Goal: Task Accomplishment & Management: Manage account settings

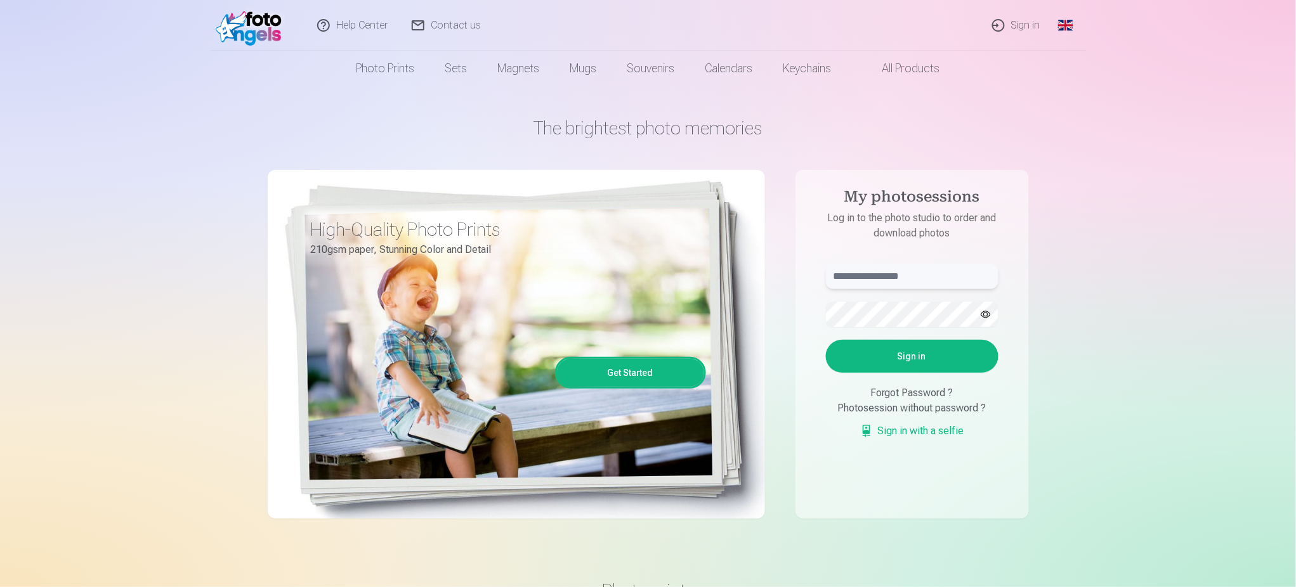
type input "**********"
click at [908, 363] on button "Sign in" at bounding box center [912, 356] width 172 height 33
click at [942, 271] on input "**********" at bounding box center [912, 276] width 172 height 25
click at [866, 373] on button "Sign in" at bounding box center [912, 356] width 172 height 33
